Goal: Information Seeking & Learning: Find specific fact

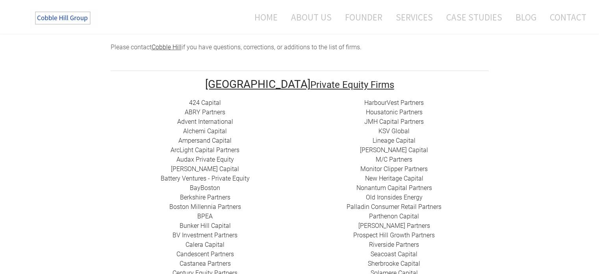
scroll to position [142, 0]
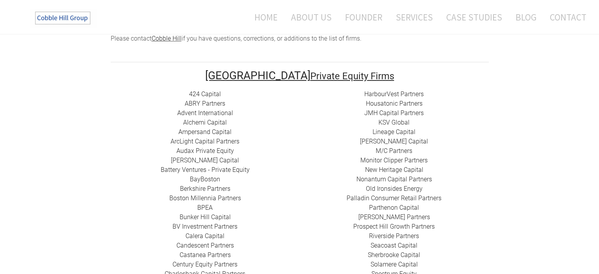
click at [203, 90] on link "424 Capital" at bounding box center [205, 93] width 32 height 7
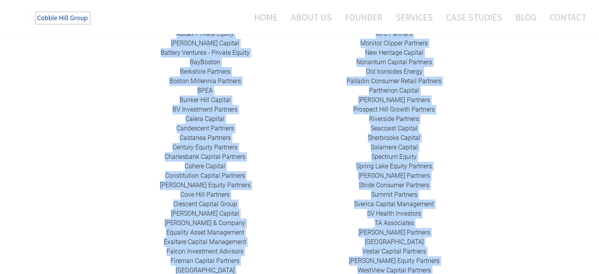
scroll to position [317, 0]
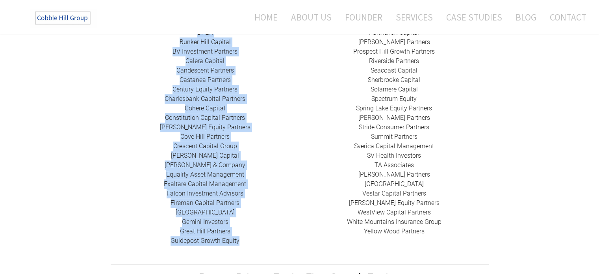
drag, startPoint x: 171, startPoint y: 74, endPoint x: 246, endPoint y: 229, distance: 172.2
copy div "424 Capital ​ABRY Partners Advent International Alchemi Capital ​Ampersand Capi…"
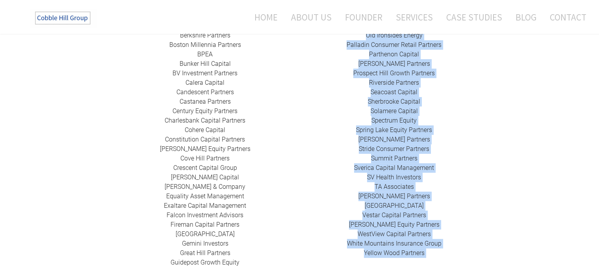
scroll to position [320, 0]
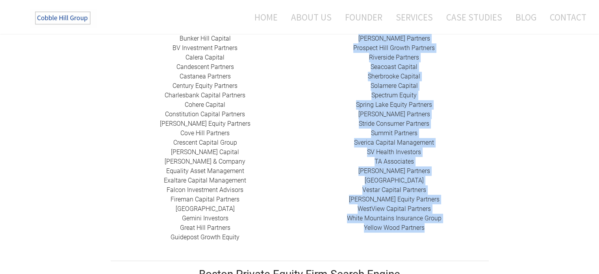
drag, startPoint x: 360, startPoint y: 74, endPoint x: 434, endPoint y: 235, distance: 177.1
click at [434, 235] on td "HarbourVest Partners Housatonic Partners ​JMH Capital Partners ​KSV Global Line…" at bounding box center [394, 81] width 189 height 341
copy div "HarbourVest Partners Housatonic Partners ​JMH Capital Partners ​KSV Global Line…"
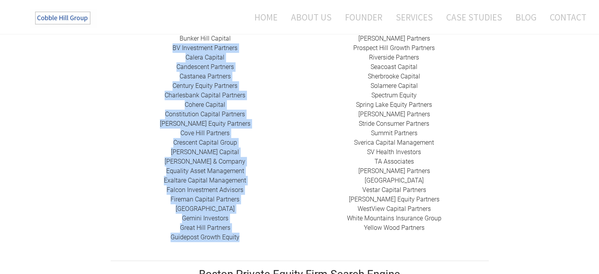
drag, startPoint x: 242, startPoint y: 231, endPoint x: 162, endPoint y: 37, distance: 209.2
click at [162, 37] on div "424 Capital ​ABRY Partners Advent International Alchemi Capital ​Ampersand Capi…" at bounding box center [205, 76] width 189 height 331
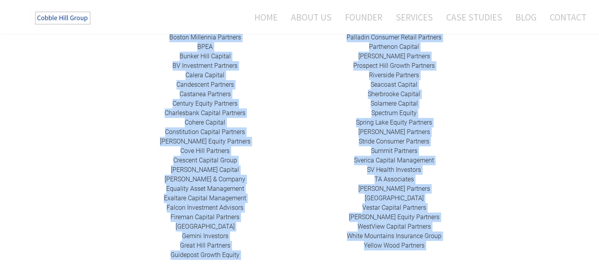
scroll to position [319, 0]
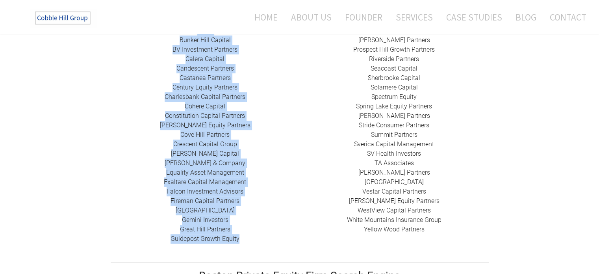
drag, startPoint x: 187, startPoint y: 48, endPoint x: 239, endPoint y: 230, distance: 189.4
click at [239, 230] on div "424 Capital ​ABRY Partners Advent International Alchemi Capital ​Ampersand Capi…" at bounding box center [205, 78] width 189 height 331
copy div "424 Capital ​ABRY Partners Advent International Alchemi Capital ​Ampersand Capi…"
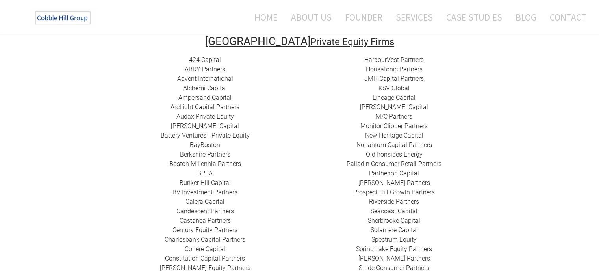
scroll to position [176, 0]
click at [193, 66] on link "​ABRY Partners" at bounding box center [205, 69] width 41 height 7
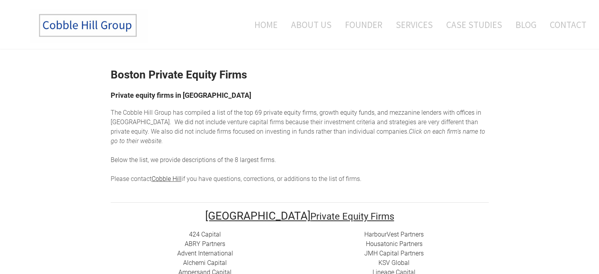
scroll to position [0, 0]
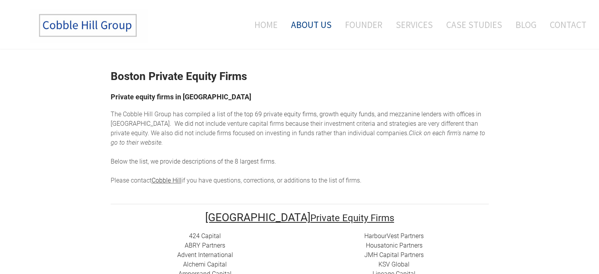
click at [315, 31] on link "About Us" at bounding box center [311, 24] width 52 height 33
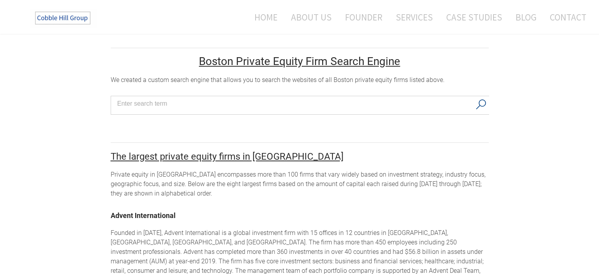
scroll to position [532, 0]
click at [179, 188] on div "Private equity in Boston encompasses more than 100 firms that vary widely based…" at bounding box center [300, 184] width 378 height 28
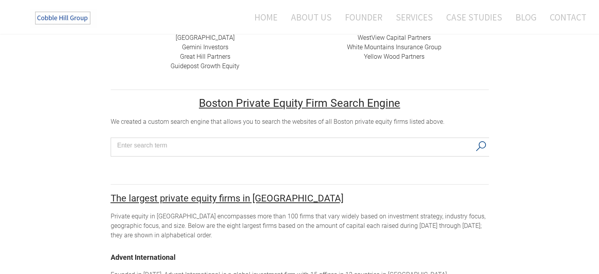
scroll to position [496, 0]
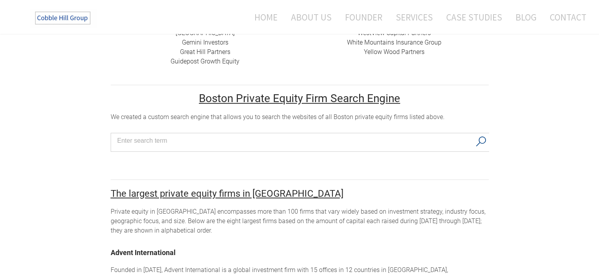
click at [232, 135] on input "Search input" at bounding box center [294, 141] width 354 height 12
type input "boston hedge funds"
click at [482, 135] on button "Search" at bounding box center [481, 141] width 16 height 17
click at [196, 135] on input "boston hedge funds" at bounding box center [294, 141] width 354 height 12
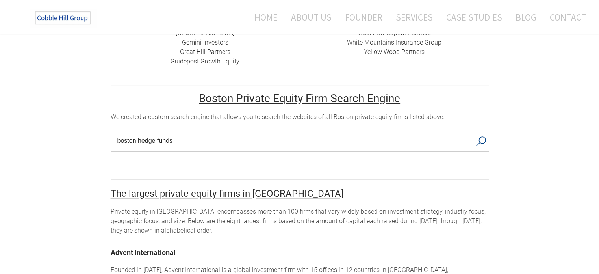
click at [196, 135] on input "boston hedge funds" at bounding box center [294, 141] width 354 height 12
type input "a"
click at [227, 92] on u "Boston Private Equity Firm Search Engine" at bounding box center [299, 98] width 201 height 13
drag, startPoint x: 115, startPoint y: 155, endPoint x: 146, endPoint y: 188, distance: 46.0
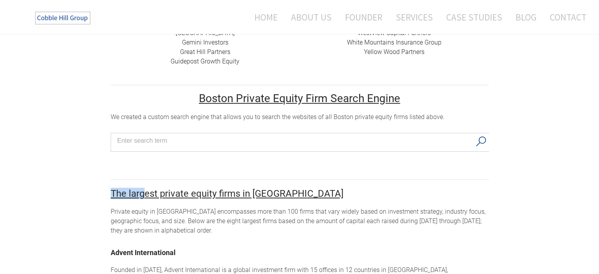
click at [146, 188] on font "​The largest private equity firms in Boston" at bounding box center [227, 193] width 233 height 11
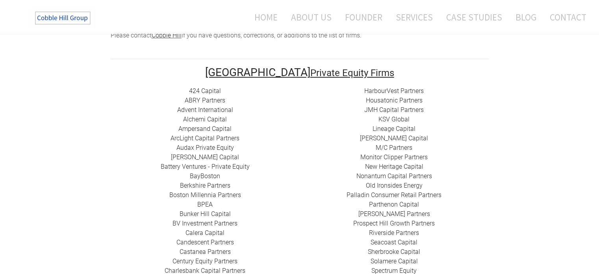
scroll to position [0, 0]
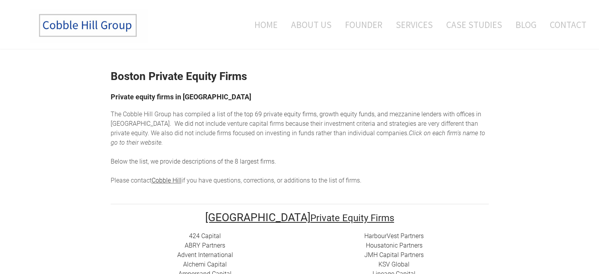
click at [168, 176] on link "Cobble Hill" at bounding box center [167, 179] width 30 height 7
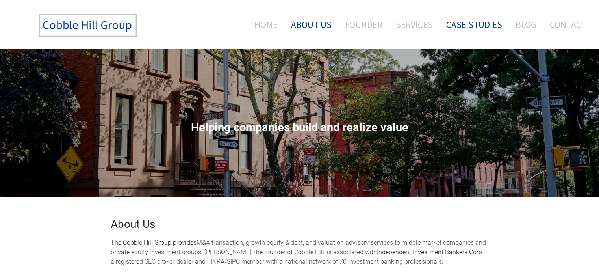
click at [465, 23] on link "Case Studies" at bounding box center [474, 24] width 68 height 33
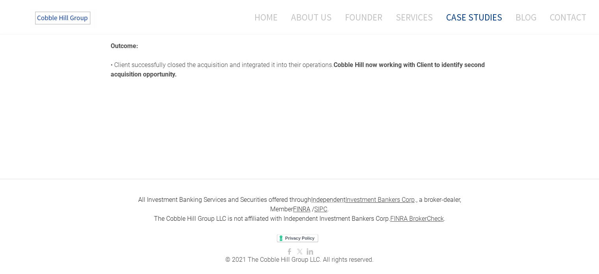
scroll to position [320, 0]
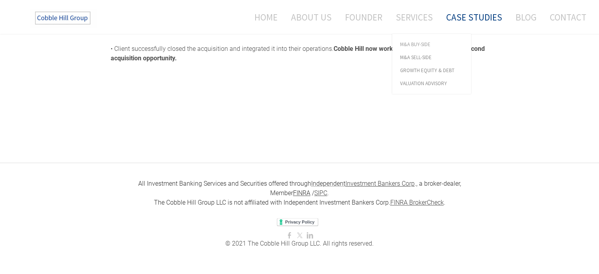
click at [416, 43] on span "M&A Buy-Side" at bounding box center [431, 44] width 63 height 5
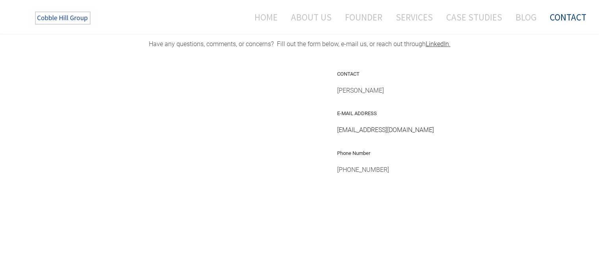
scroll to position [198, 0]
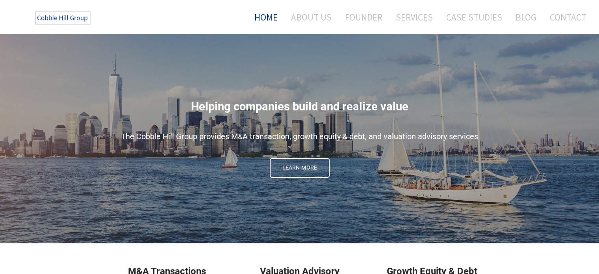
scroll to position [1, 0]
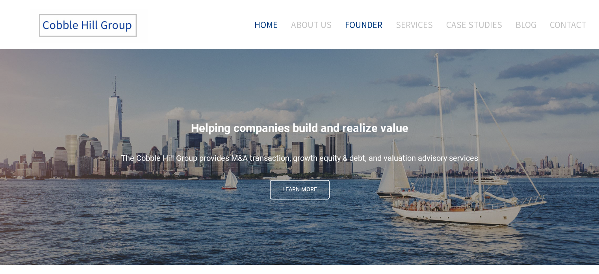
click at [364, 22] on link "Founder" at bounding box center [363, 24] width 49 height 33
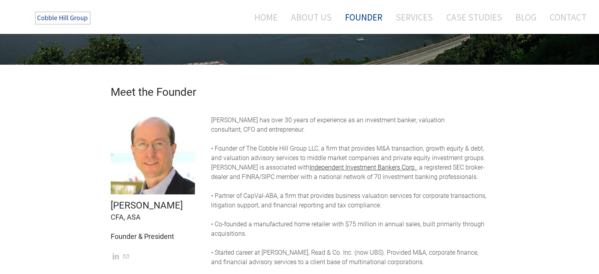
scroll to position [132, 0]
